Goal: Information Seeking & Learning: Learn about a topic

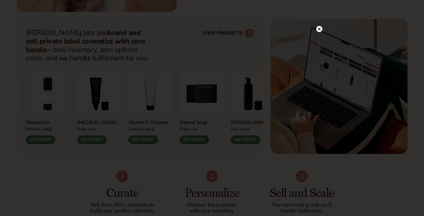
scroll to position [226, 0]
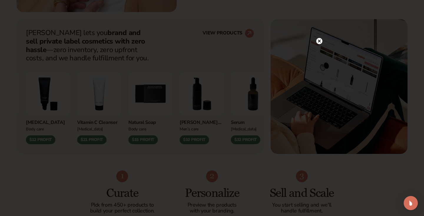
click at [320, 39] on circle at bounding box center [320, 41] width 6 height 6
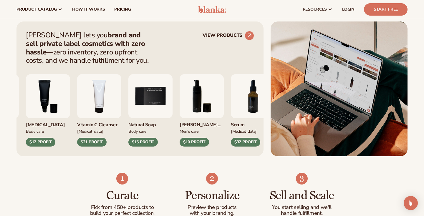
scroll to position [223, 0]
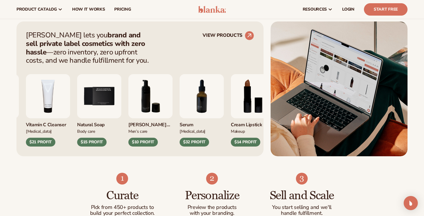
click at [121, 101] on img "5 / 9" at bounding box center [99, 96] width 44 height 44
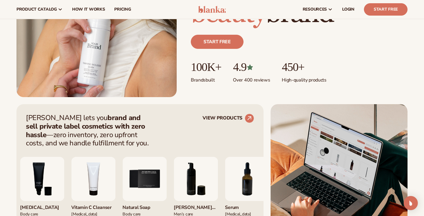
scroll to position [109, 0]
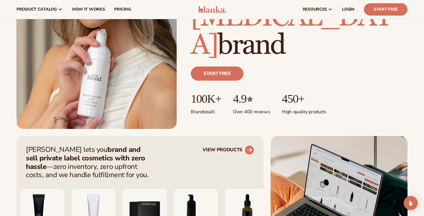
click at [233, 147] on link "VIEW PRODUCTS" at bounding box center [229, 150] width 52 height 9
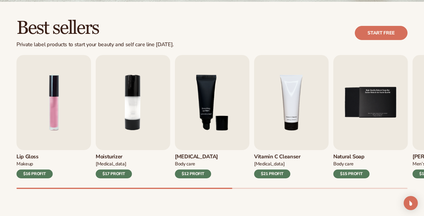
scroll to position [159, 0]
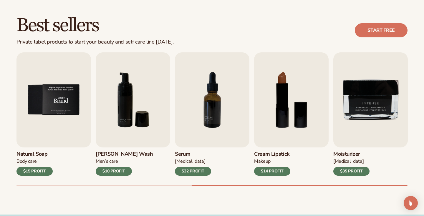
click at [55, 116] on img "5 / 9" at bounding box center [54, 99] width 75 height 95
click at [61, 99] on img "5 / 9" at bounding box center [54, 99] width 75 height 95
click at [35, 171] on div "$15 PROFIT" at bounding box center [35, 171] width 36 height 9
click at [54, 109] on img "5 / 9" at bounding box center [54, 99] width 75 height 95
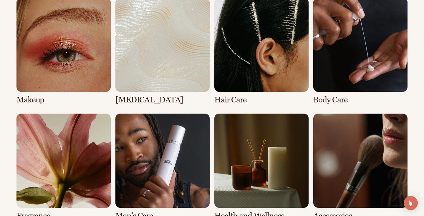
scroll to position [446, 0]
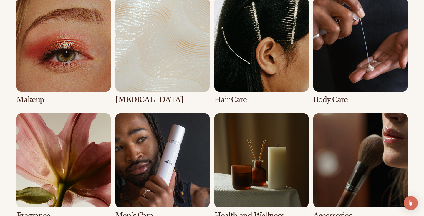
click at [75, 63] on link "1 / 8" at bounding box center [64, 50] width 94 height 107
click at [350, 61] on link "4 / 8" at bounding box center [361, 50] width 94 height 107
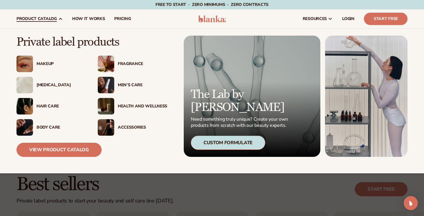
click at [24, 128] on img at bounding box center [25, 127] width 17 height 17
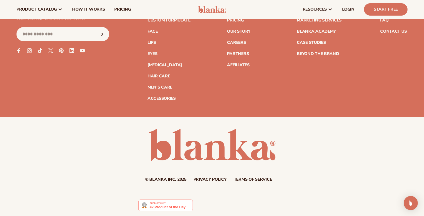
scroll to position [1085, 0]
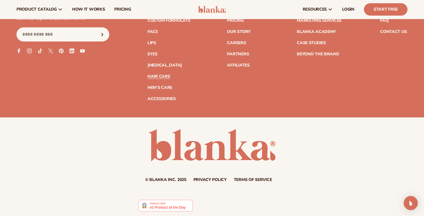
click at [161, 75] on link "Hair Care" at bounding box center [159, 77] width 22 height 4
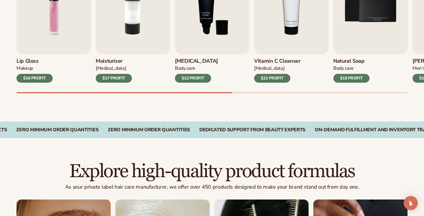
scroll to position [253, 0]
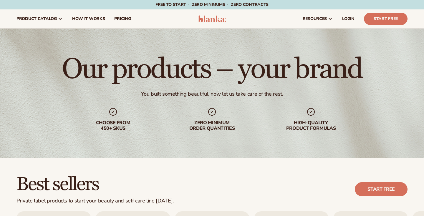
scroll to position [352, 0]
